Goal: Information Seeking & Learning: Learn about a topic

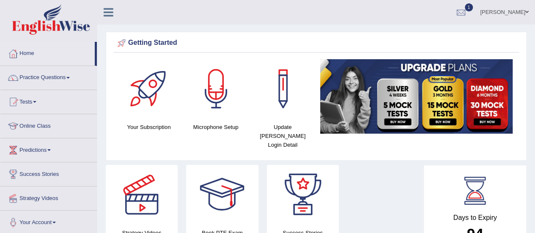
click at [54, 79] on link "Practice Questions" at bounding box center [48, 76] width 96 height 21
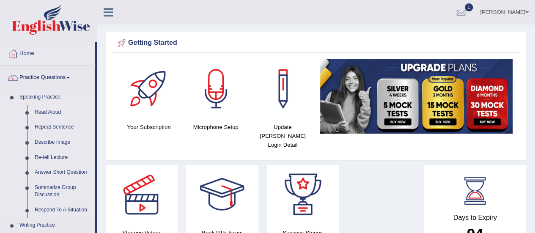
click at [57, 113] on link "Read Aloud" at bounding box center [63, 112] width 64 height 15
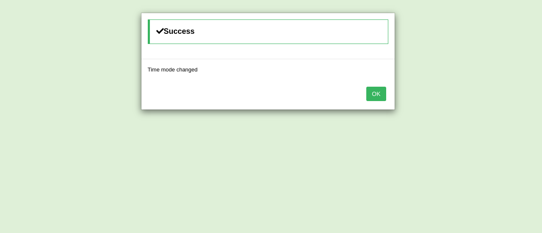
click at [366, 93] on div "OK" at bounding box center [267, 95] width 253 height 30
click at [374, 93] on button "OK" at bounding box center [375, 94] width 19 height 14
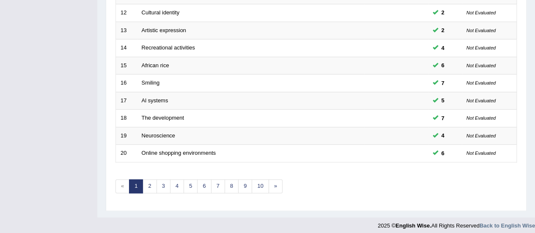
scroll to position [323, 0]
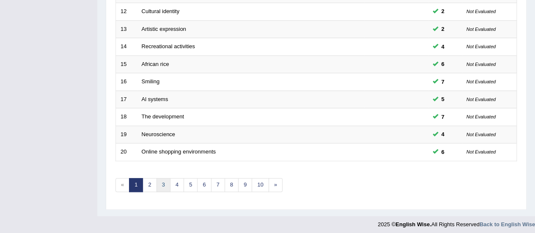
click at [159, 182] on link "3" at bounding box center [164, 185] width 14 height 14
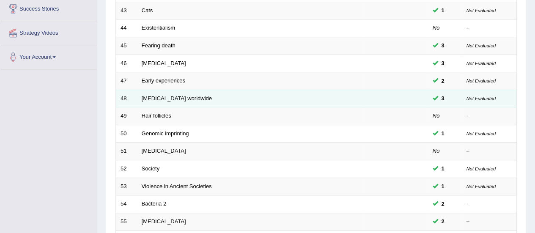
scroll to position [169, 0]
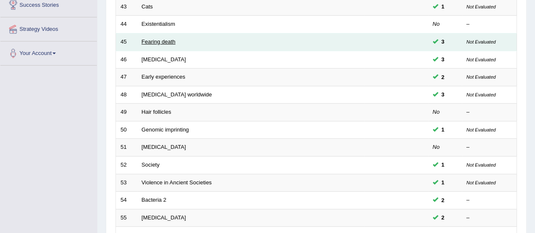
click at [162, 41] on link "Fearing death" at bounding box center [159, 42] width 34 height 6
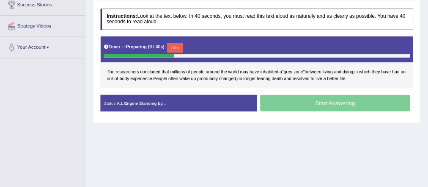
scroll to position [169, 0]
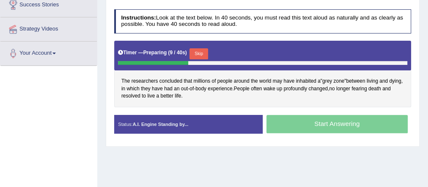
drag, startPoint x: 519, startPoint y: 2, endPoint x: 245, endPoint y: 142, distance: 308.1
click at [245, 143] on div "Practice Speaking: Read Aloud 45 Fearing death Instructions: Look at the text b…" at bounding box center [263, 58] width 314 height 175
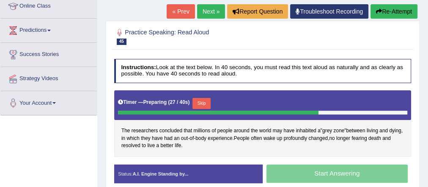
scroll to position [68, 0]
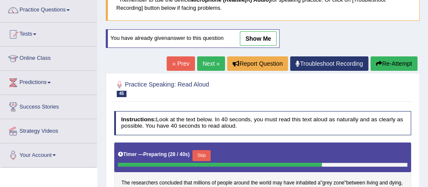
click at [392, 66] on button "Re-Attempt" at bounding box center [394, 63] width 47 height 14
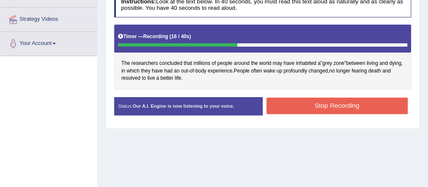
click at [330, 102] on button "Stop Recording" at bounding box center [337, 105] width 141 height 17
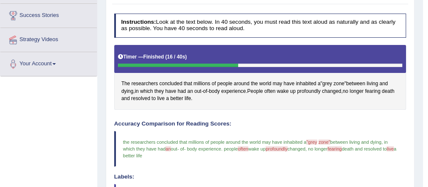
scroll to position [111, 0]
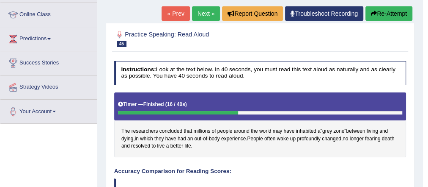
click at [210, 15] on link "Next »" at bounding box center [206, 13] width 28 height 14
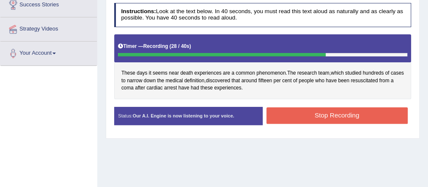
click at [292, 117] on button "Stop Recording" at bounding box center [337, 115] width 141 height 17
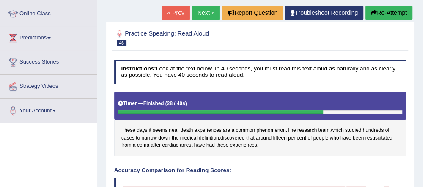
scroll to position [102, 0]
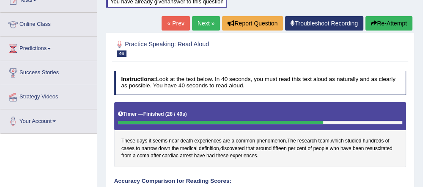
click at [397, 24] on button "Re-Attempt" at bounding box center [389, 23] width 47 height 14
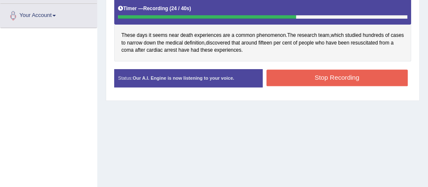
click at [347, 80] on button "Stop Recording" at bounding box center [337, 77] width 141 height 17
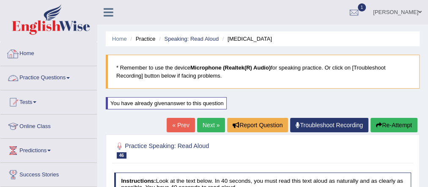
click at [32, 74] on link "Practice Questions" at bounding box center [48, 76] width 96 height 21
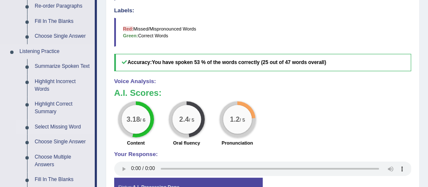
scroll to position [339, 0]
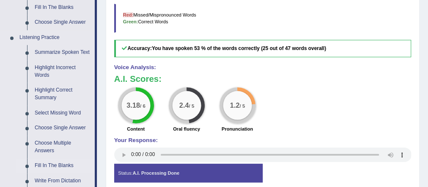
click at [60, 164] on link "Fill In The Blanks" at bounding box center [63, 165] width 64 height 15
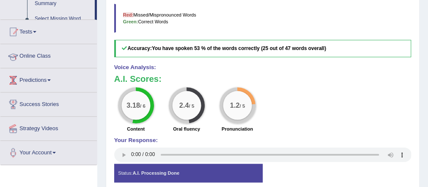
scroll to position [145, 0]
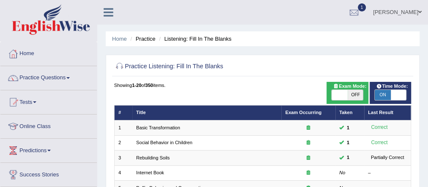
drag, startPoint x: 397, startPoint y: 94, endPoint x: 392, endPoint y: 99, distance: 6.3
click at [381, 96] on div "ON OFF" at bounding box center [398, 95] width 47 height 10
click at [380, 94] on div "ON OFF" at bounding box center [398, 95] width 47 height 10
click at [392, 95] on span at bounding box center [399, 95] width 16 height 10
checkbox input "false"
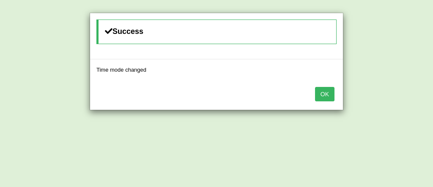
click at [325, 91] on button "OK" at bounding box center [324, 94] width 19 height 14
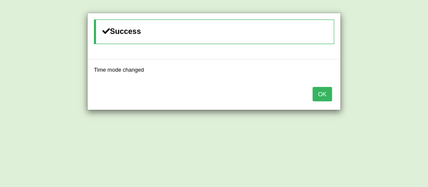
click at [325, 91] on button "OK" at bounding box center [322, 94] width 19 height 14
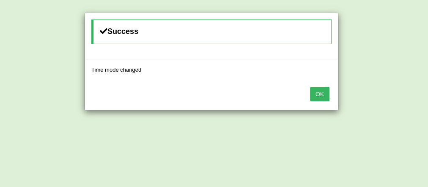
click at [325, 91] on button "OK" at bounding box center [319, 94] width 19 height 14
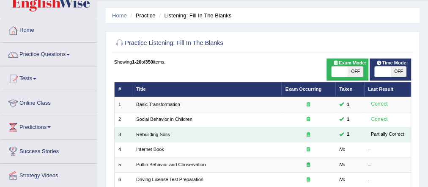
scroll to position [34, 0]
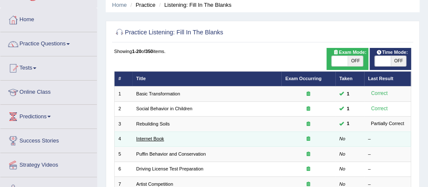
click at [155, 137] on link "Internet Book" at bounding box center [150, 138] width 28 height 5
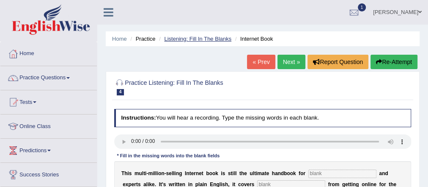
click at [190, 38] on link "Listening: Fill In The Blanks" at bounding box center [197, 39] width 67 height 6
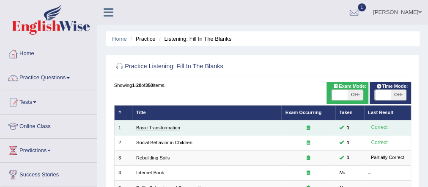
drag, startPoint x: 0, startPoint y: 0, endPoint x: 170, endPoint y: 127, distance: 212.2
click at [170, 127] on link "Basic Transformation" at bounding box center [158, 127] width 44 height 5
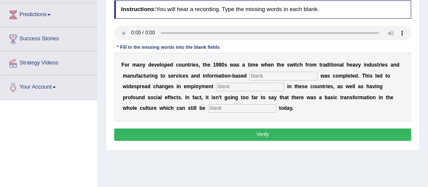
click at [276, 74] on input "text" at bounding box center [284, 76] width 68 height 8
type input "enterprise"
click at [220, 83] on input "text" at bounding box center [250, 87] width 68 height 8
type input "patterns"
type input "observed"
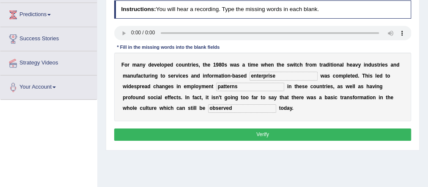
click at [244, 132] on button "Verify" at bounding box center [263, 134] width 298 height 12
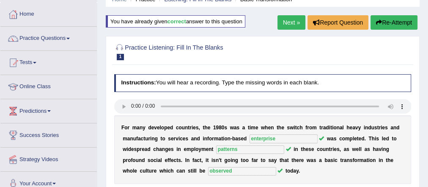
scroll to position [34, 0]
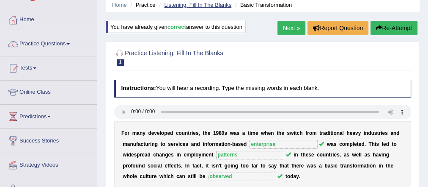
click at [205, 5] on link "Listening: Fill In The Blanks" at bounding box center [197, 5] width 67 height 6
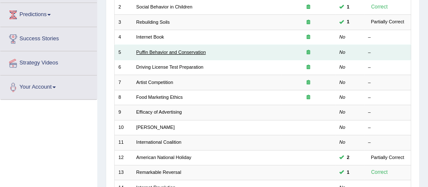
click at [156, 55] on td "Puffin Behavior and Conservation" at bounding box center [206, 52] width 149 height 15
click at [155, 47] on td "Puffin Behavior and Conservation" at bounding box center [206, 52] width 149 height 15
click at [153, 50] on link "Puffin Behavior and Conservation" at bounding box center [170, 52] width 69 height 5
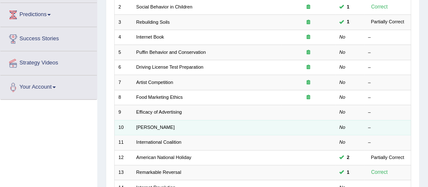
scroll to position [203, 0]
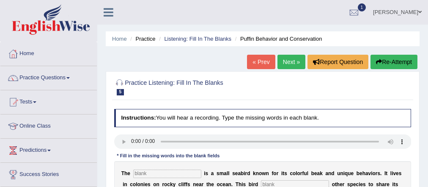
click at [287, 63] on link "Next »" at bounding box center [292, 62] width 28 height 14
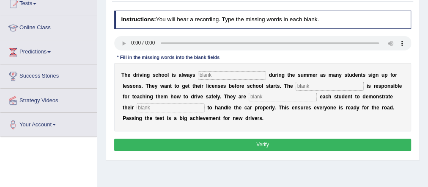
scroll to position [102, 0]
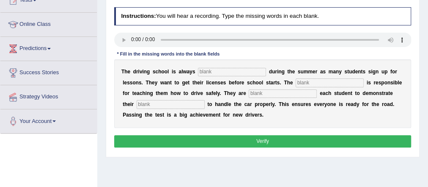
click at [226, 68] on input "text" at bounding box center [232, 72] width 68 height 8
type input "busy"
drag, startPoint x: 303, startPoint y: 86, endPoint x: 310, endPoint y: 93, distance: 9.9
click at [303, 86] on input "text" at bounding box center [330, 82] width 68 height 8
type input "instrutor"
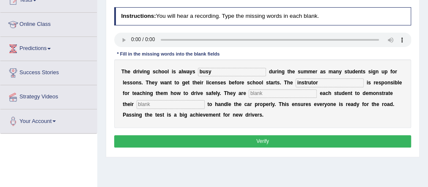
click at [281, 96] on input "text" at bounding box center [283, 93] width 68 height 8
click at [262, 93] on input "text" at bounding box center [283, 93] width 68 height 8
type input "requed"
type input "."
click at [265, 141] on button "Verify" at bounding box center [263, 141] width 298 height 12
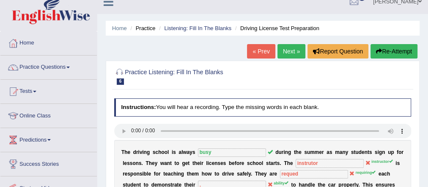
scroll to position [0, 0]
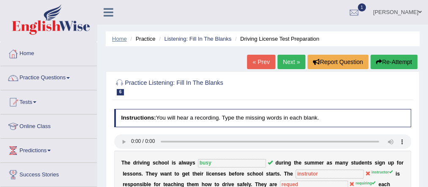
click at [119, 38] on link "Home" at bounding box center [119, 39] width 15 height 6
